Goal: Information Seeking & Learning: Learn about a topic

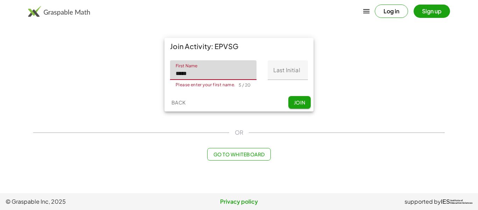
type input "*****"
click at [286, 74] on input "Last Initial" at bounding box center [288, 70] width 40 height 20
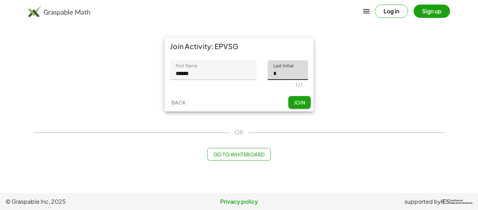
type input "*"
click at [302, 97] on button "Join" at bounding box center [299, 102] width 22 height 13
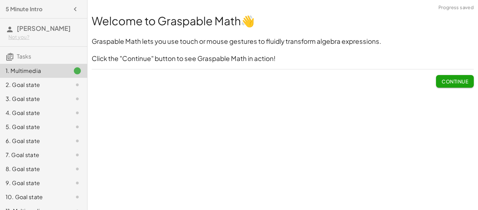
click at [458, 82] on span "Continue" at bounding box center [455, 81] width 27 height 6
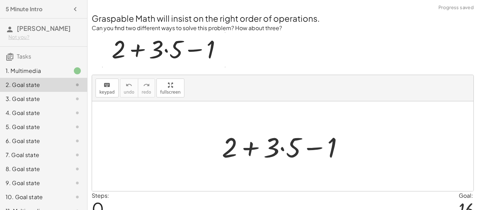
click at [275, 141] on div at bounding box center [285, 146] width 134 height 36
click at [288, 150] on div at bounding box center [285, 146] width 134 height 36
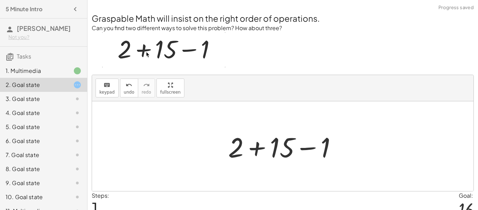
click at [249, 148] on div at bounding box center [285, 146] width 121 height 36
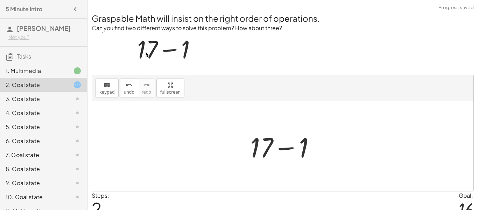
click at [273, 142] on div at bounding box center [286, 146] width 78 height 36
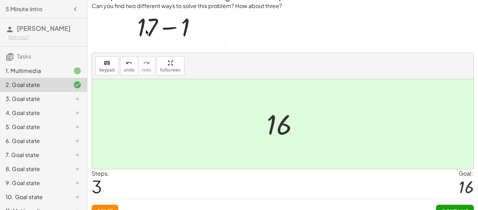
scroll to position [34, 0]
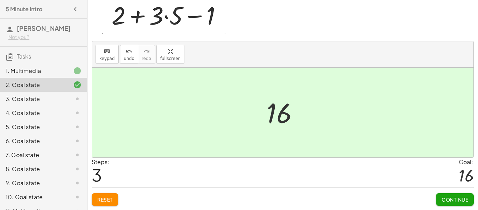
click at [460, 203] on button "Continue" at bounding box center [455, 199] width 38 height 13
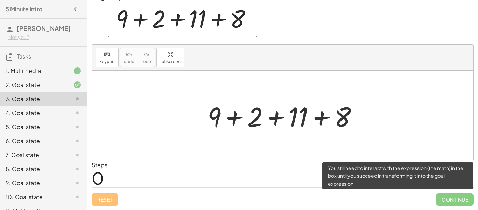
scroll to position [30, 0]
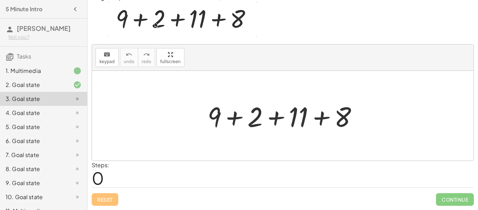
click at [273, 117] on div at bounding box center [285, 116] width 163 height 36
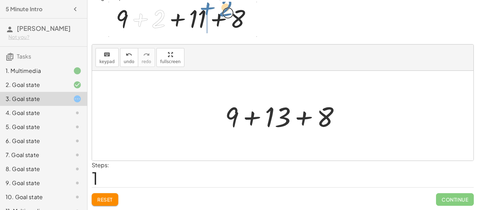
click at [253, 118] on div at bounding box center [286, 116] width 128 height 36
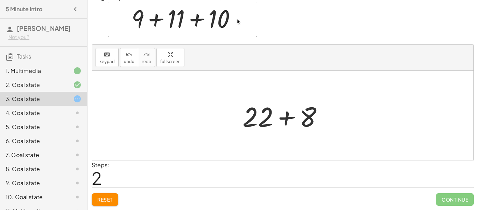
click at [286, 119] on div at bounding box center [285, 116] width 93 height 36
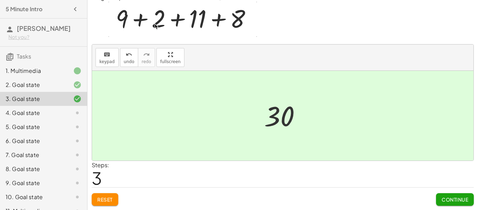
click at [451, 200] on span "Continue" at bounding box center [455, 199] width 27 height 6
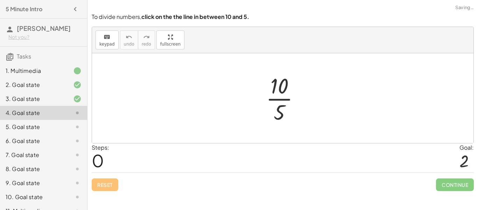
scroll to position [0, 0]
click at [288, 99] on div at bounding box center [286, 98] width 46 height 54
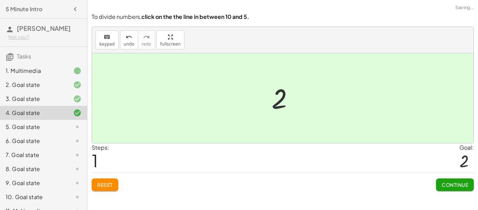
click at [448, 186] on span "Continue" at bounding box center [455, 184] width 27 height 6
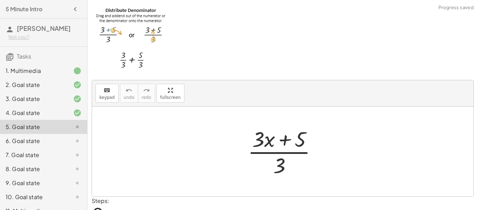
click at [288, 159] on div at bounding box center [285, 151] width 82 height 54
click at [283, 161] on div at bounding box center [285, 151] width 82 height 54
click at [321, 150] on div at bounding box center [285, 151] width 82 height 54
drag, startPoint x: 278, startPoint y: 163, endPoint x: 335, endPoint y: 138, distance: 62.1
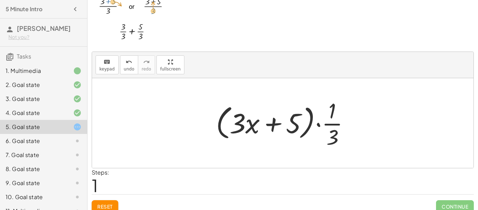
scroll to position [35, 0]
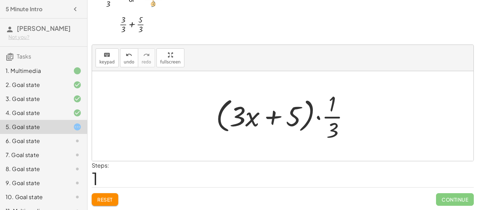
click at [298, 121] on div at bounding box center [285, 116] width 146 height 54
click at [320, 117] on div at bounding box center [285, 116] width 146 height 54
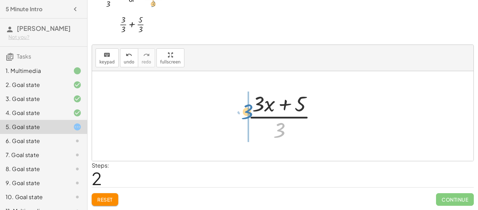
drag, startPoint x: 282, startPoint y: 130, endPoint x: 249, endPoint y: 112, distance: 37.8
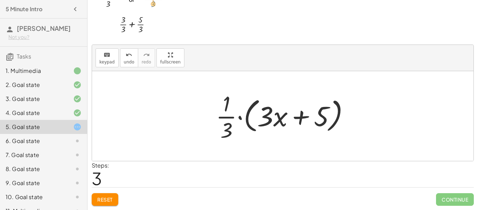
click at [270, 111] on div at bounding box center [285, 116] width 146 height 54
click at [284, 122] on div at bounding box center [285, 116] width 146 height 54
drag, startPoint x: 232, startPoint y: 115, endPoint x: 277, endPoint y: 114, distance: 45.5
click at [277, 114] on div at bounding box center [285, 116] width 146 height 54
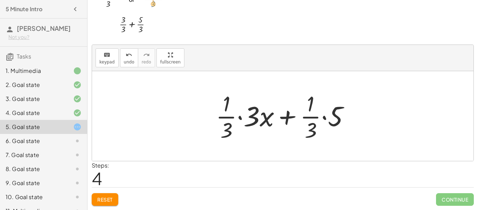
click at [241, 117] on div at bounding box center [285, 116] width 146 height 54
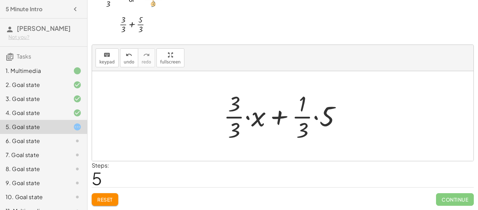
click at [300, 115] on div at bounding box center [285, 116] width 130 height 54
click at [314, 118] on div at bounding box center [285, 116] width 130 height 54
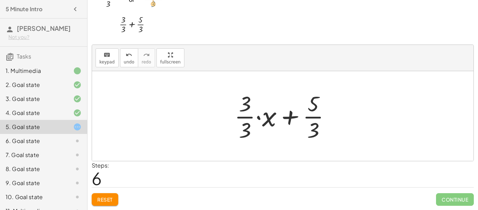
click at [254, 117] on div at bounding box center [285, 116] width 109 height 54
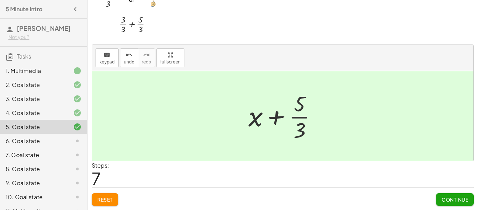
click at [455, 196] on span "Continue" at bounding box center [455, 199] width 27 height 6
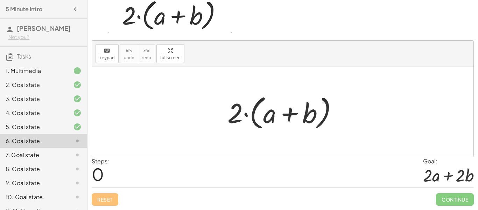
scroll to position [34, 0]
click at [249, 112] on div at bounding box center [285, 112] width 123 height 40
click at [258, 113] on div at bounding box center [285, 112] width 123 height 40
click at [266, 115] on div at bounding box center [285, 112] width 123 height 40
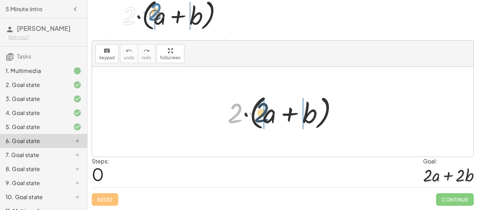
drag, startPoint x: 236, startPoint y: 110, endPoint x: 262, endPoint y: 110, distance: 26.6
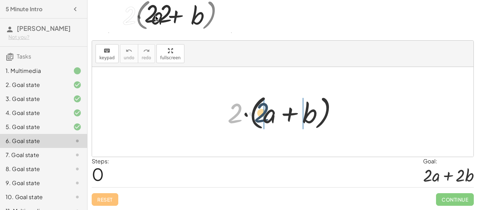
click at [262, 110] on div at bounding box center [285, 112] width 123 height 40
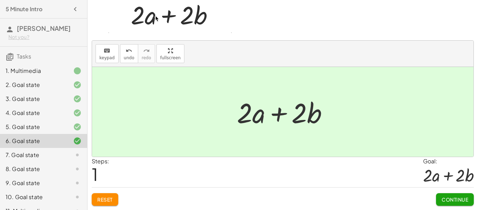
click at [0, 0] on div "Drag and drop the "2" into the brackets to distribute. The blue lines indicate …" at bounding box center [0, 0] width 0 height 0
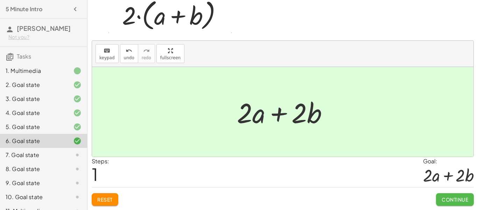
click at [467, 203] on button "Continue" at bounding box center [455, 199] width 38 height 13
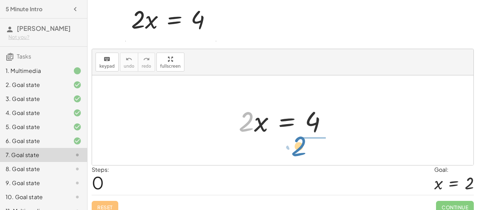
drag, startPoint x: 244, startPoint y: 129, endPoint x: 296, endPoint y: 153, distance: 57.7
click at [296, 153] on div "· 2 · 2 · x = 4" at bounding box center [283, 120] width 382 height 90
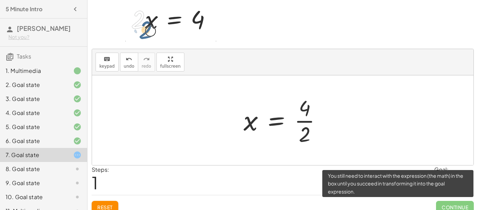
click at [451, 204] on span "Continue" at bounding box center [455, 207] width 38 height 13
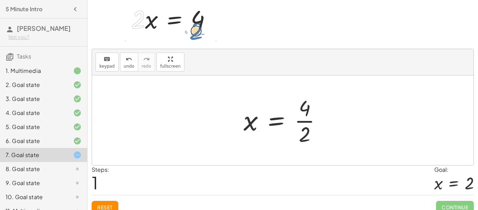
click at [310, 122] on div at bounding box center [285, 120] width 91 height 54
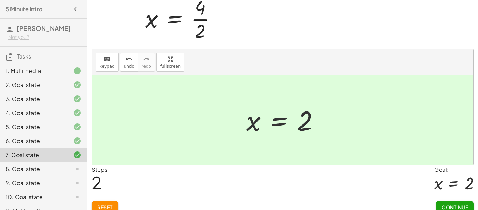
click at [454, 205] on span "Continue" at bounding box center [455, 207] width 27 height 6
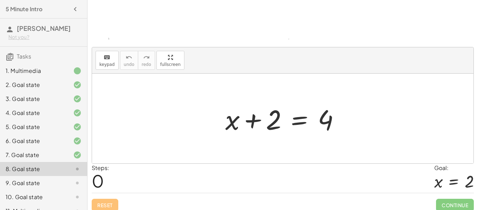
scroll to position [92, 0]
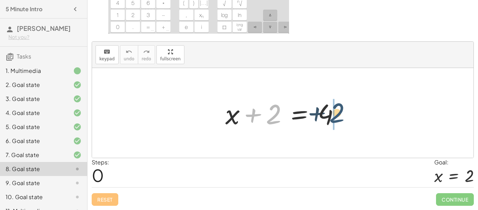
drag, startPoint x: 270, startPoint y: 118, endPoint x: 334, endPoint y: 118, distance: 64.1
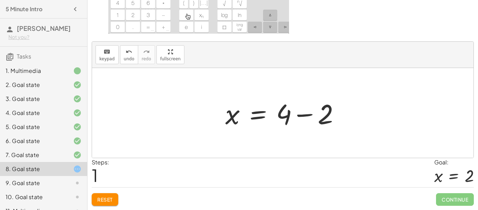
click at [306, 123] on div at bounding box center [285, 113] width 127 height 36
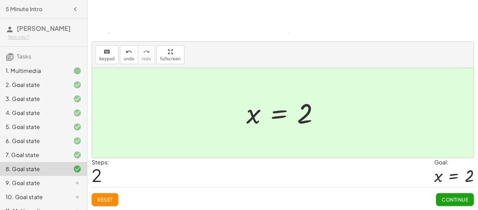
click at [466, 201] on span "Continue" at bounding box center [455, 199] width 27 height 6
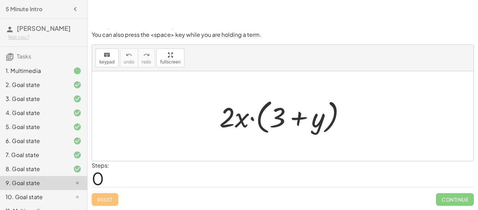
scroll to position [40, 0]
drag, startPoint x: 229, startPoint y: 122, endPoint x: 237, endPoint y: 120, distance: 8.7
click at [237, 120] on div at bounding box center [285, 116] width 139 height 40
drag, startPoint x: 241, startPoint y: 121, endPoint x: 284, endPoint y: 127, distance: 43.4
click at [284, 127] on div at bounding box center [285, 116] width 139 height 40
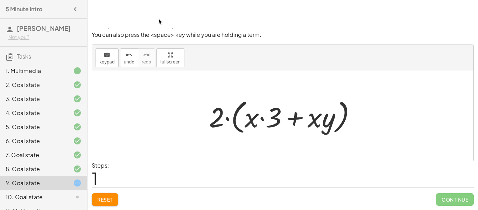
click at [261, 119] on div at bounding box center [285, 116] width 160 height 40
click at [319, 118] on div at bounding box center [285, 116] width 160 height 40
drag, startPoint x: 217, startPoint y: 123, endPoint x: 258, endPoint y: 124, distance: 41.0
click at [258, 124] on div at bounding box center [285, 116] width 160 height 40
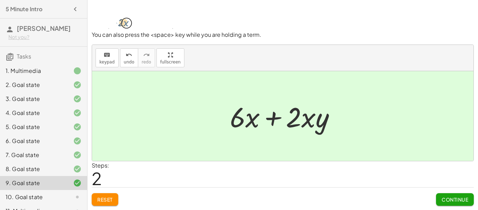
click at [472, 197] on button "Continue" at bounding box center [455, 199] width 38 height 13
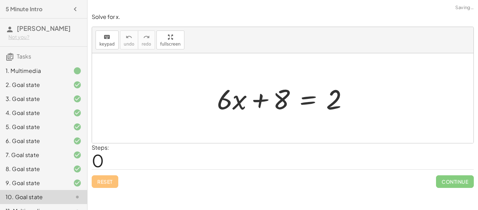
scroll to position [0, 0]
drag, startPoint x: 285, startPoint y: 104, endPoint x: 339, endPoint y: 100, distance: 53.7
click at [339, 100] on div at bounding box center [286, 98] width 144 height 36
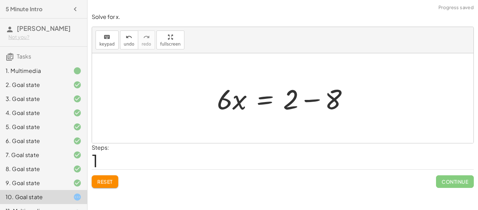
click at [327, 105] on div at bounding box center [286, 98] width 144 height 36
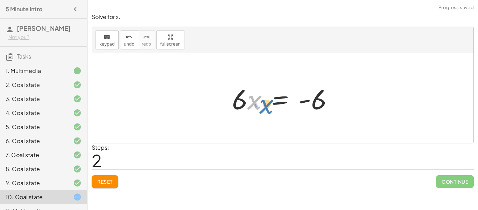
drag, startPoint x: 252, startPoint y: 100, endPoint x: 261, endPoint y: 103, distance: 9.5
click at [261, 103] on div at bounding box center [286, 98] width 114 height 36
drag, startPoint x: 234, startPoint y: 99, endPoint x: 327, endPoint y: 117, distance: 94.5
click at [327, 117] on div "+ · 6 · x + 8 = 2 · 6 · x = + 2 − 8 · 6 · 6 · x = - 6" at bounding box center [283, 98] width 123 height 40
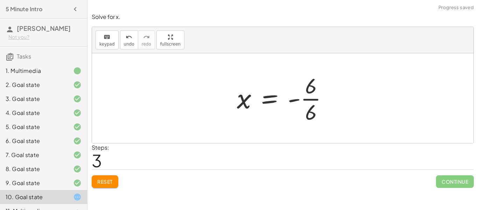
click at [303, 92] on div at bounding box center [285, 98] width 104 height 54
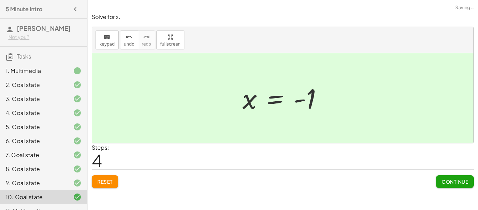
click at [470, 185] on button "Continue" at bounding box center [455, 181] width 38 height 13
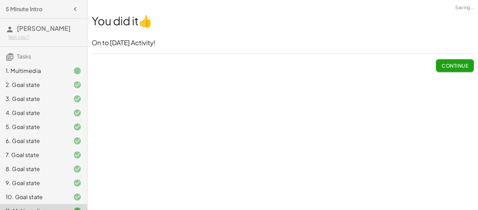
click at [460, 67] on span "Continue" at bounding box center [455, 65] width 27 height 6
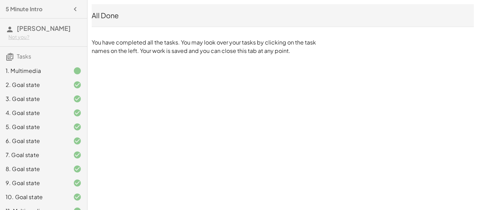
click at [27, 56] on span "Tasks" at bounding box center [24, 56] width 14 height 7
click at [12, 55] on icon at bounding box center [10, 57] width 8 height 8
click at [73, 8] on icon "button" at bounding box center [75, 9] width 8 height 8
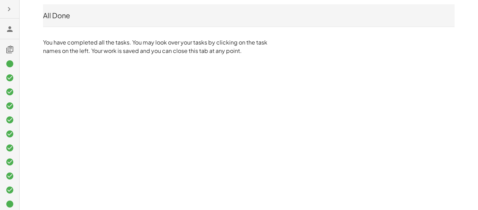
click at [10, 47] on icon at bounding box center [10, 49] width 8 height 8
click at [14, 26] on icon at bounding box center [10, 29] width 8 height 8
click at [11, 11] on icon "button" at bounding box center [9, 9] width 8 height 8
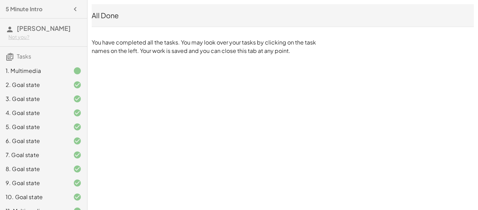
click at [32, 57] on h3 "Tasks" at bounding box center [43, 54] width 87 height 15
click at [10, 57] on icon at bounding box center [10, 57] width 8 height 8
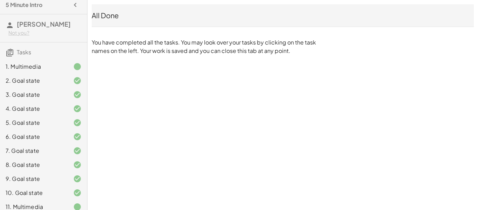
scroll to position [11, 0]
